Goal: Task Accomplishment & Management: Complete application form

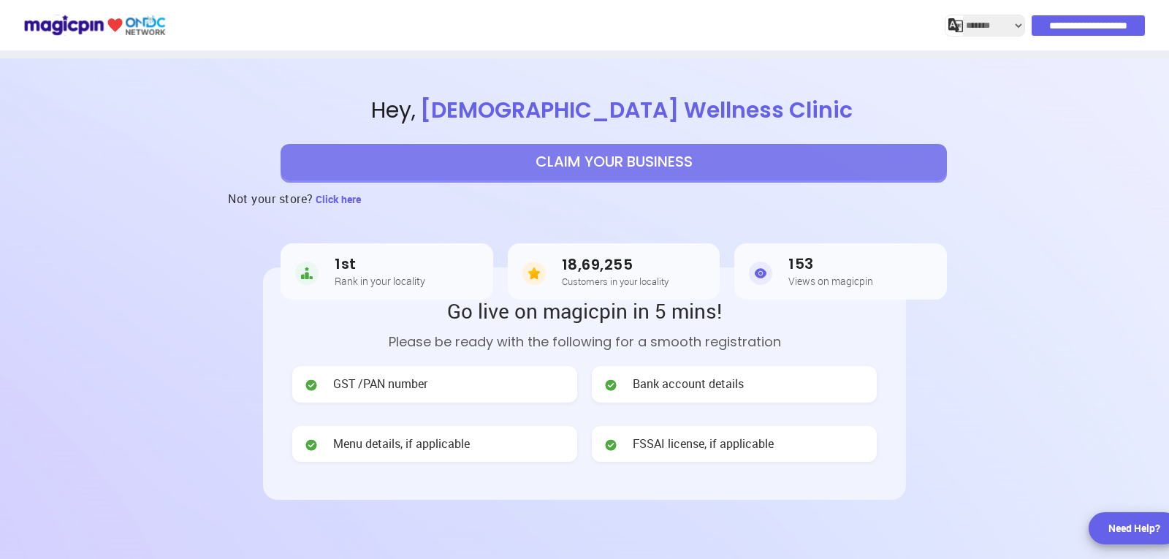
select select "*******"
click at [642, 153] on button "CLAIM YOUR BUSINESS" at bounding box center [614, 162] width 666 height 37
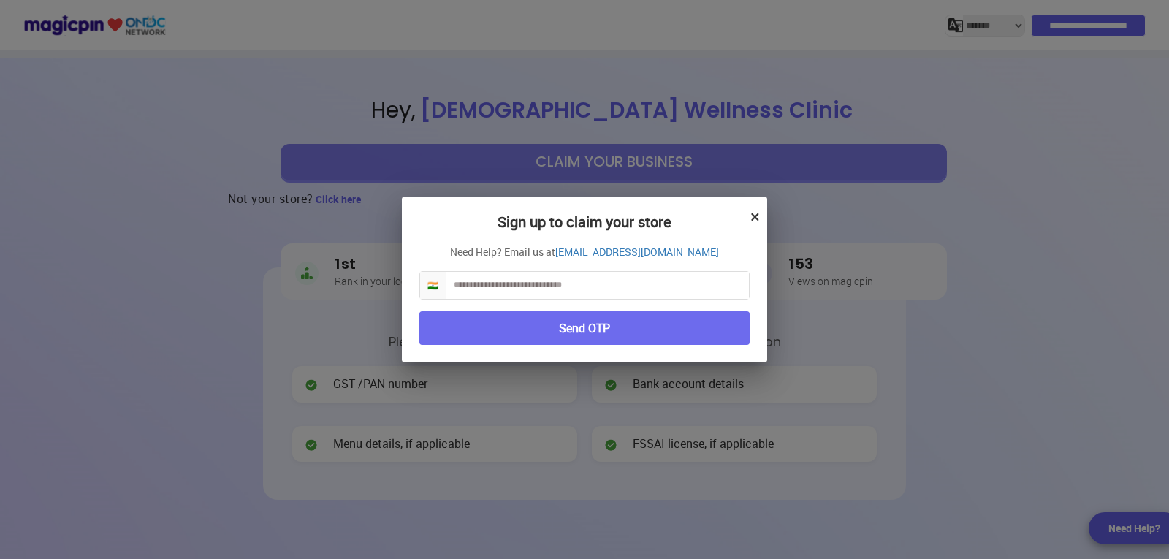
click at [599, 287] on input "text" at bounding box center [597, 285] width 302 height 27
click at [587, 286] on input "text" at bounding box center [597, 285] width 302 height 27
type input "**********"
click at [614, 330] on button "Send OTP" at bounding box center [584, 328] width 330 height 34
click at [599, 330] on button "Send OTP" at bounding box center [584, 328] width 330 height 34
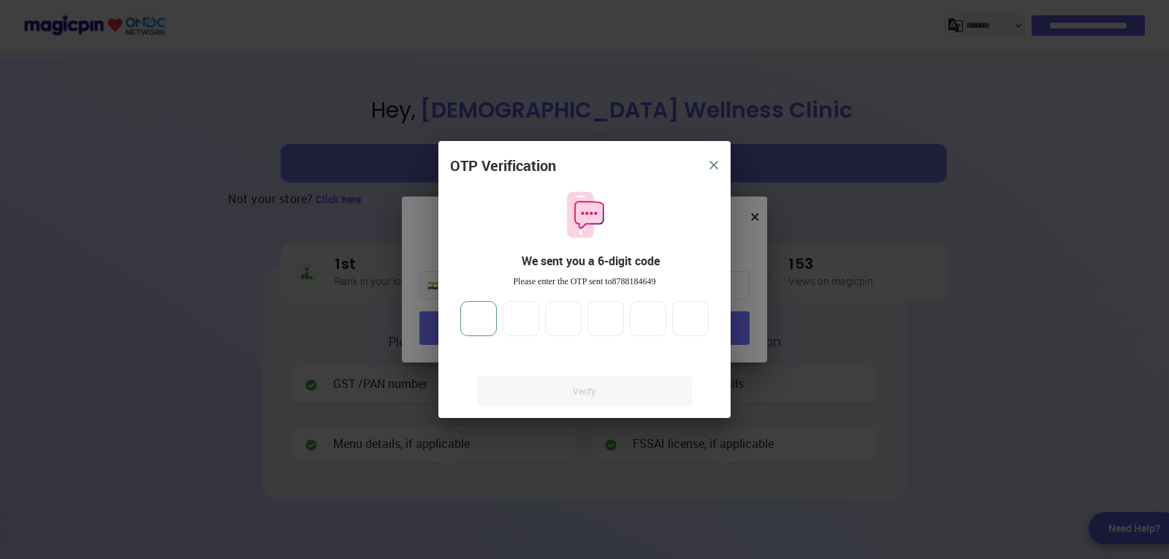
click at [480, 324] on input "number" at bounding box center [478, 318] width 37 height 35
type input "*"
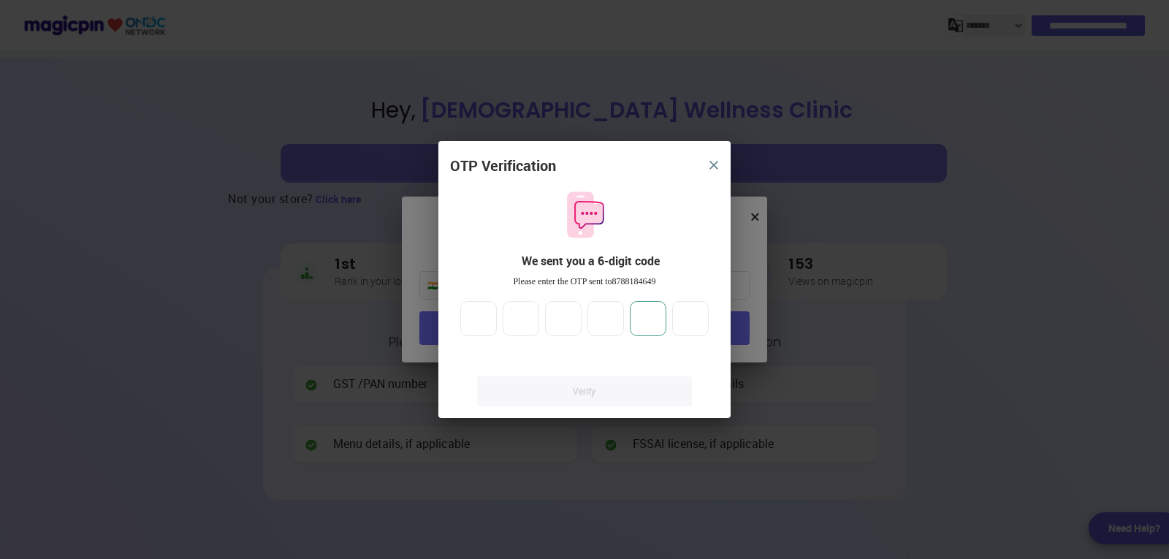
type input "*"
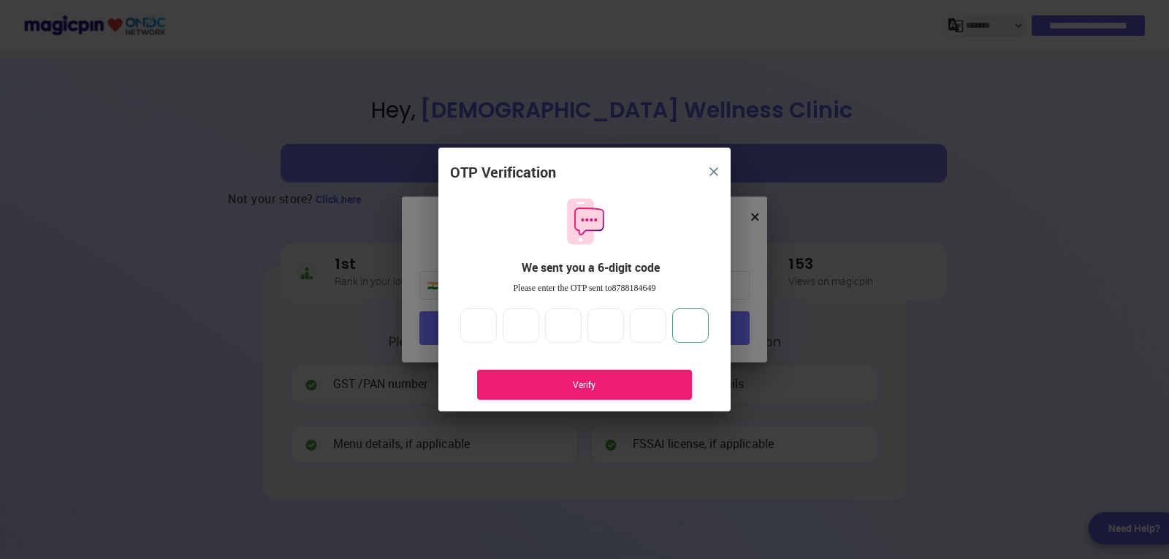
type input "*"
click at [572, 384] on div "Verify" at bounding box center [584, 384] width 171 height 12
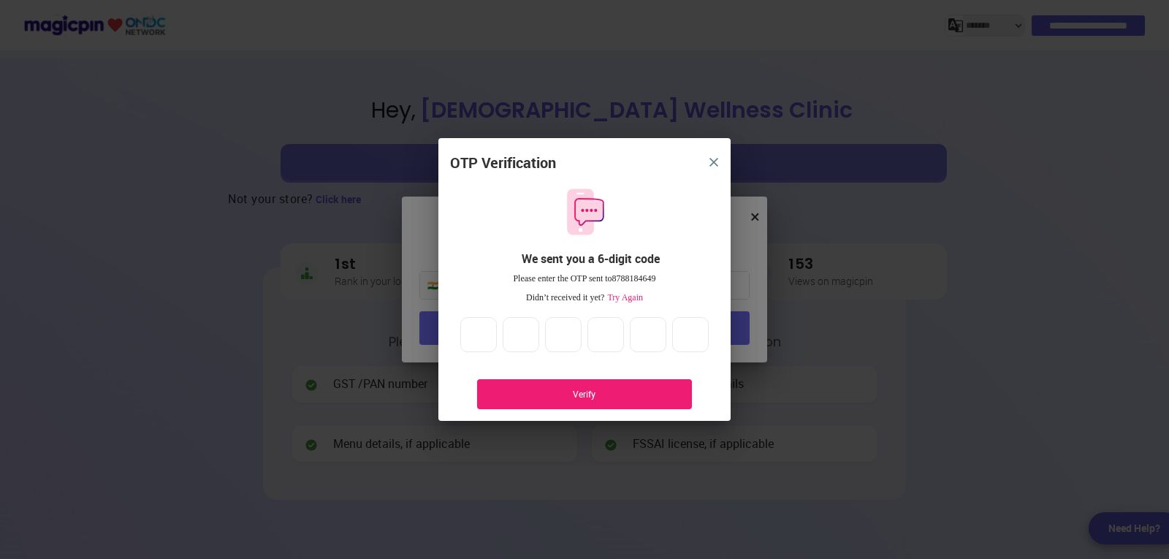
click at [574, 384] on div "Verify" at bounding box center [584, 394] width 215 height 30
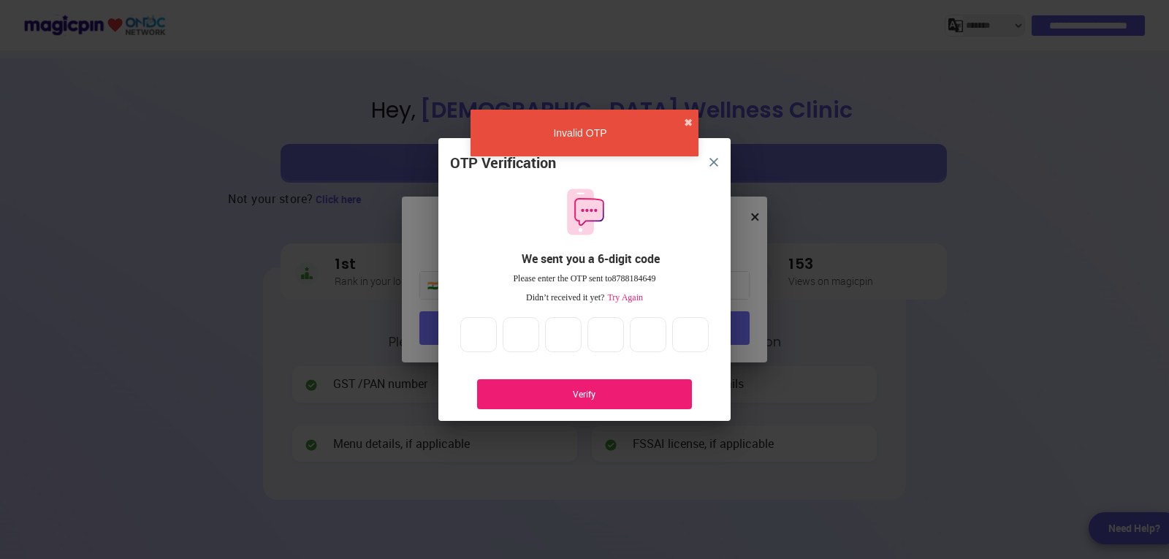
click at [634, 300] on span "Try Again" at bounding box center [623, 297] width 39 height 10
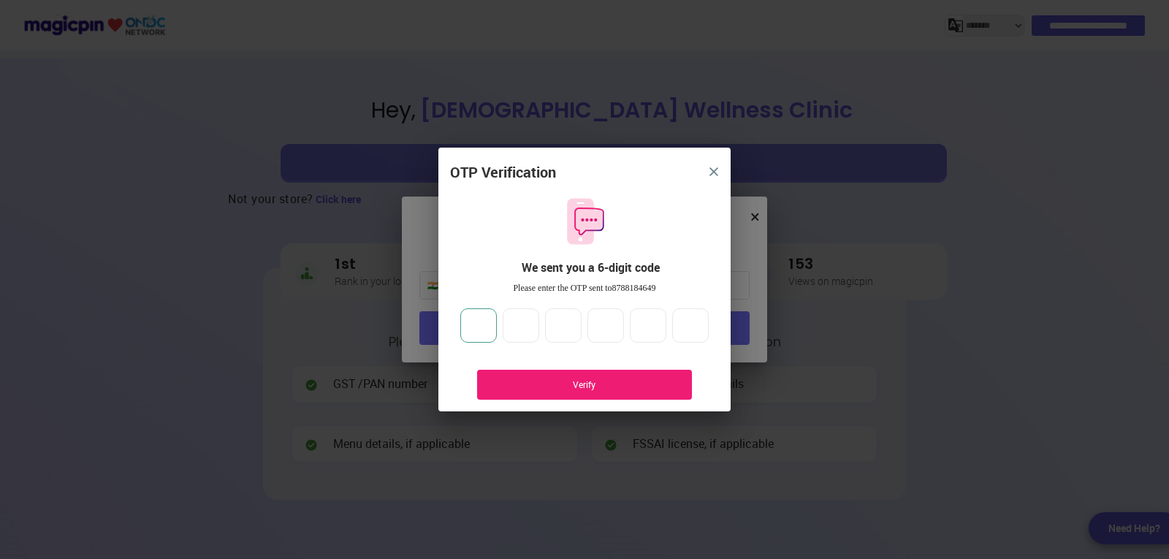
drag, startPoint x: 437, startPoint y: 323, endPoint x: 728, endPoint y: 292, distance: 292.4
click at [711, 308] on div "OTP Verification We sent you a 6-digit code Please enter the OTP sent to 878818…" at bounding box center [584, 279] width 1169 height 559
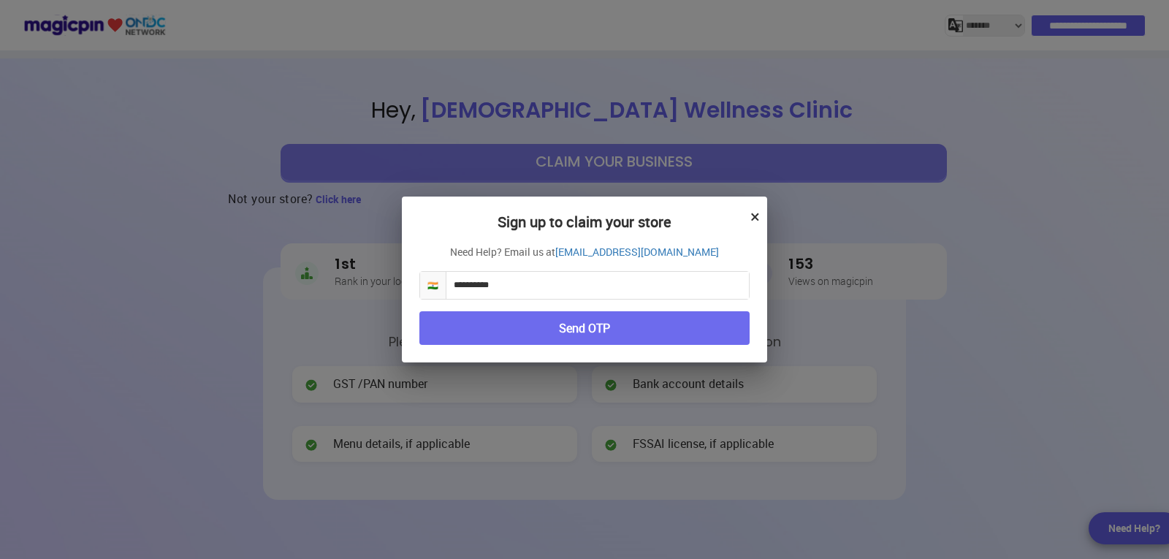
click at [605, 319] on button "Send OTP" at bounding box center [584, 328] width 330 height 34
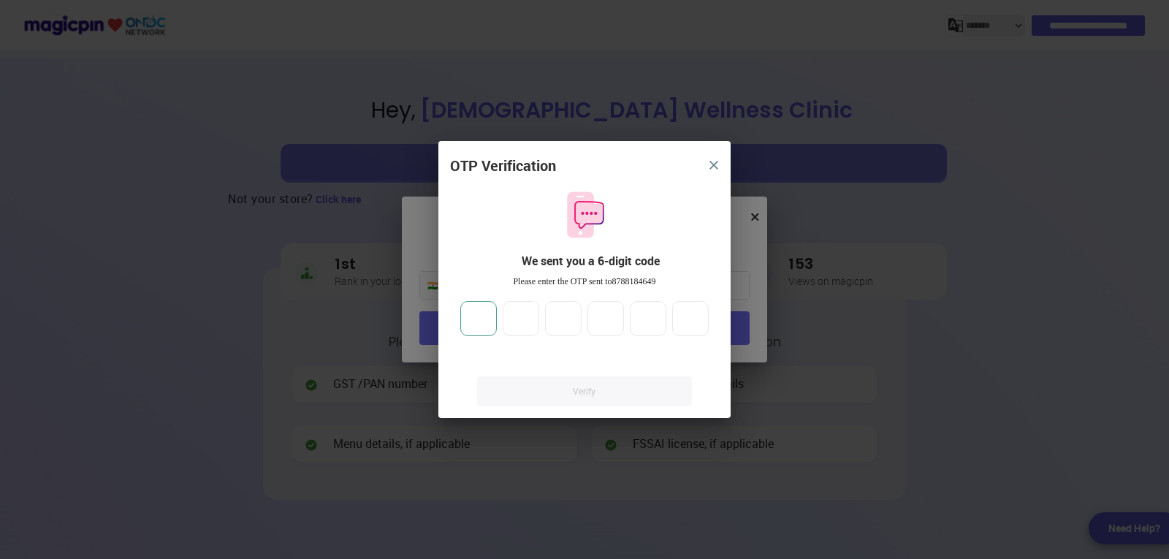
drag, startPoint x: 458, startPoint y: 311, endPoint x: 475, endPoint y: 312, distance: 16.8
click at [462, 310] on div at bounding box center [584, 318] width 254 height 35
click at [476, 313] on input "number" at bounding box center [478, 318] width 37 height 35
type input "*"
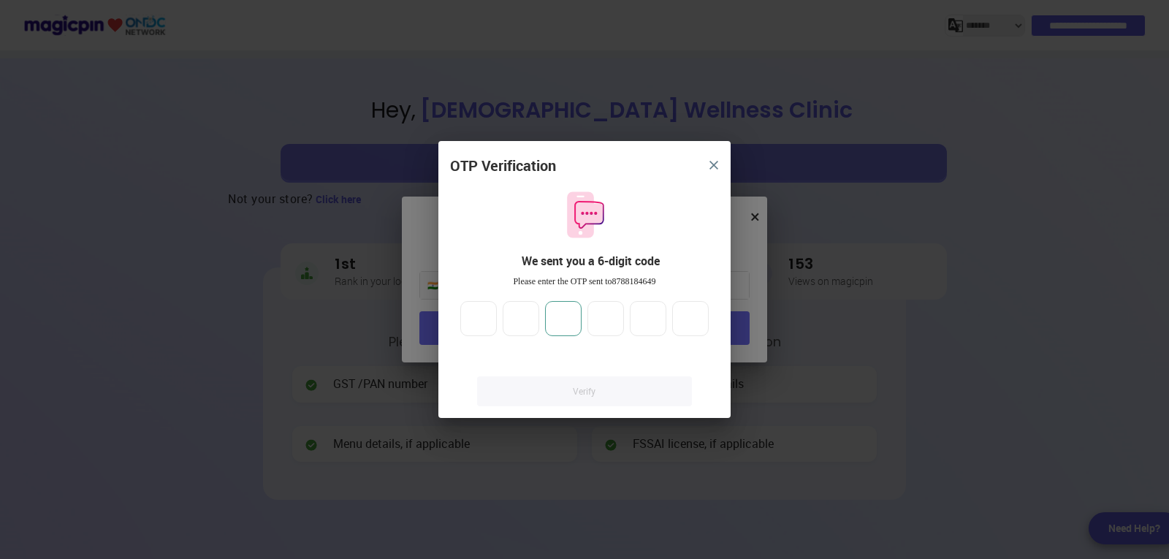
type input "*"
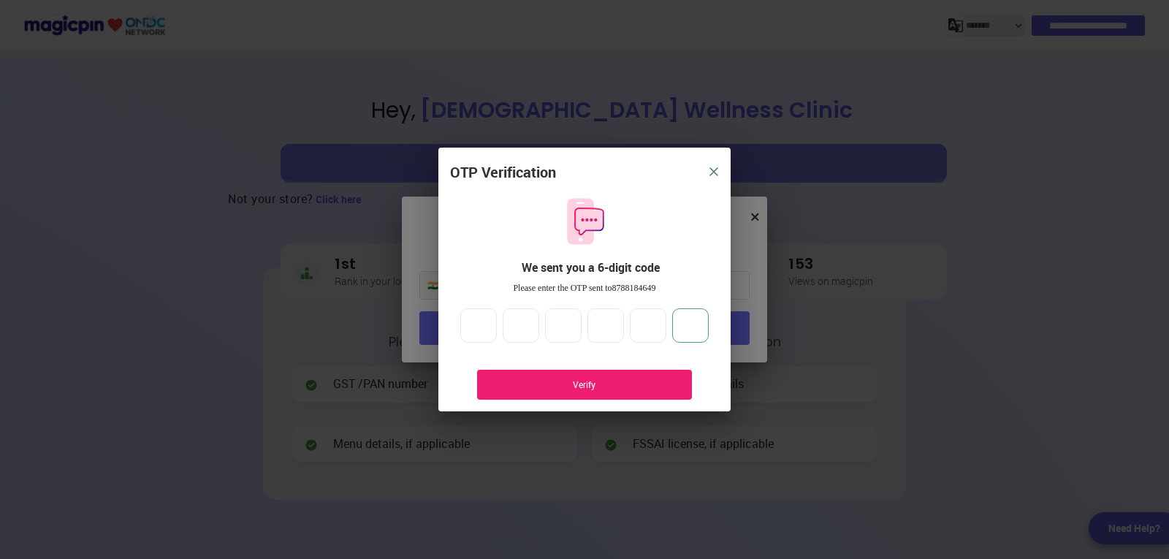
type input "*"
click at [588, 379] on div "Verify" at bounding box center [584, 384] width 171 height 12
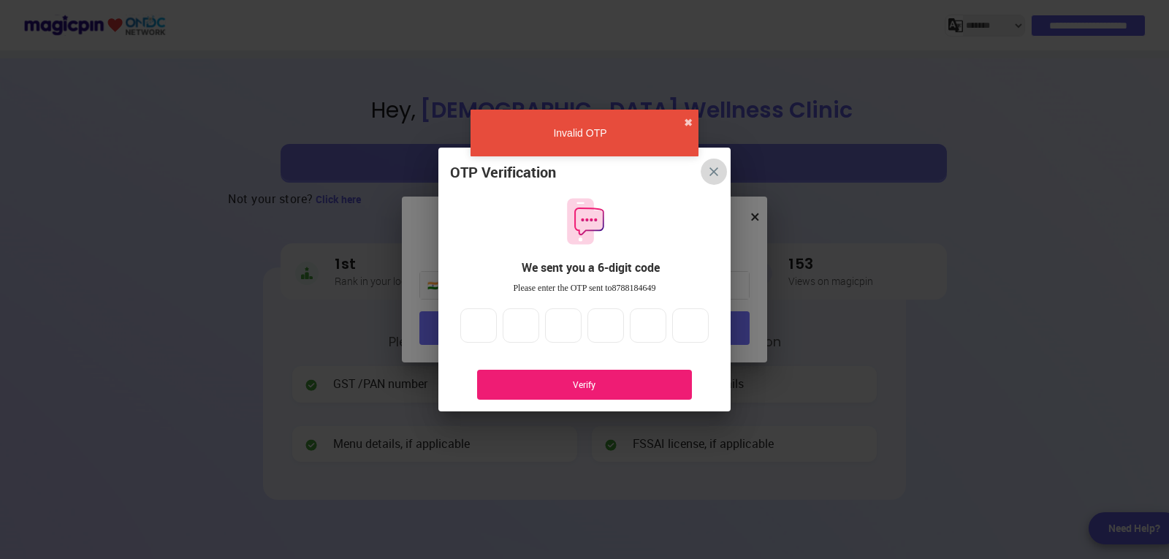
click at [717, 172] on img "close" at bounding box center [713, 171] width 9 height 9
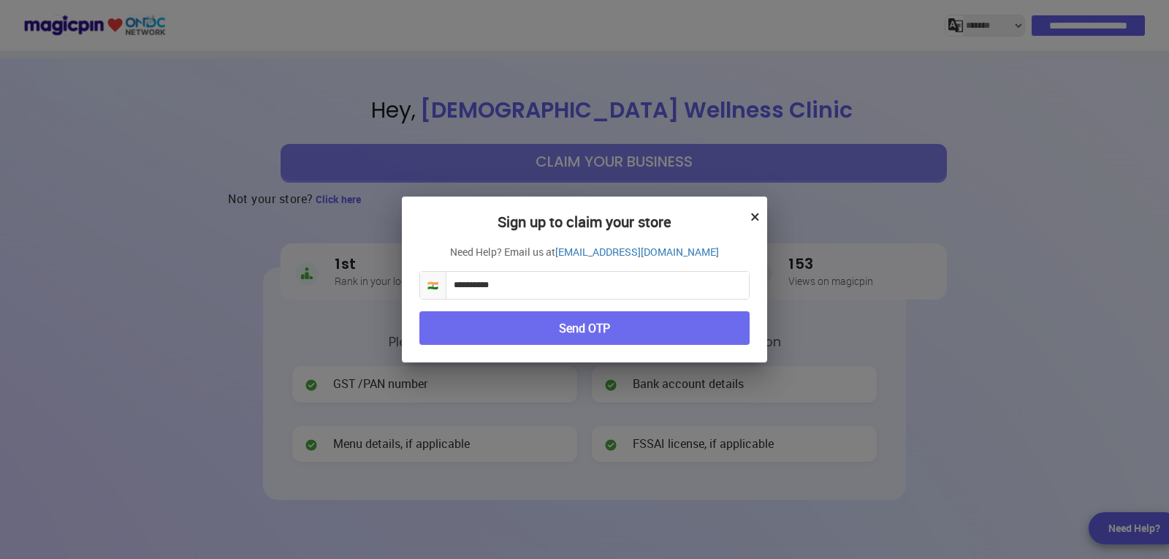
click at [753, 212] on button "×" at bounding box center [754, 216] width 9 height 25
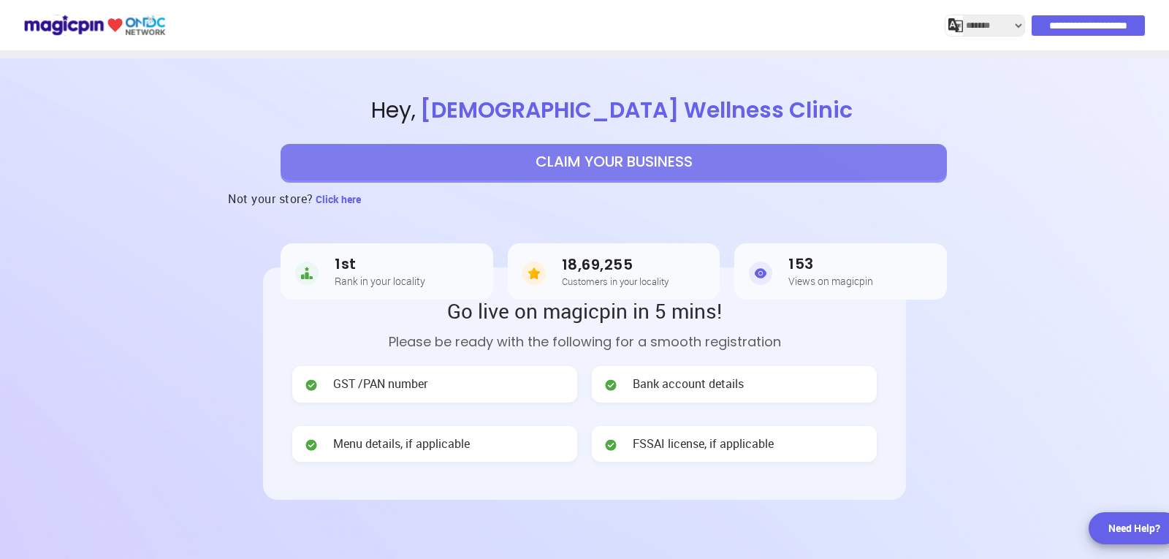
click at [637, 283] on h5 "Customers in your locality" at bounding box center [615, 281] width 107 height 10
click at [617, 161] on button "CLAIM YOUR BUSINESS" at bounding box center [614, 162] width 666 height 37
